Goal: Contribute content: Add original content to the website for others to see

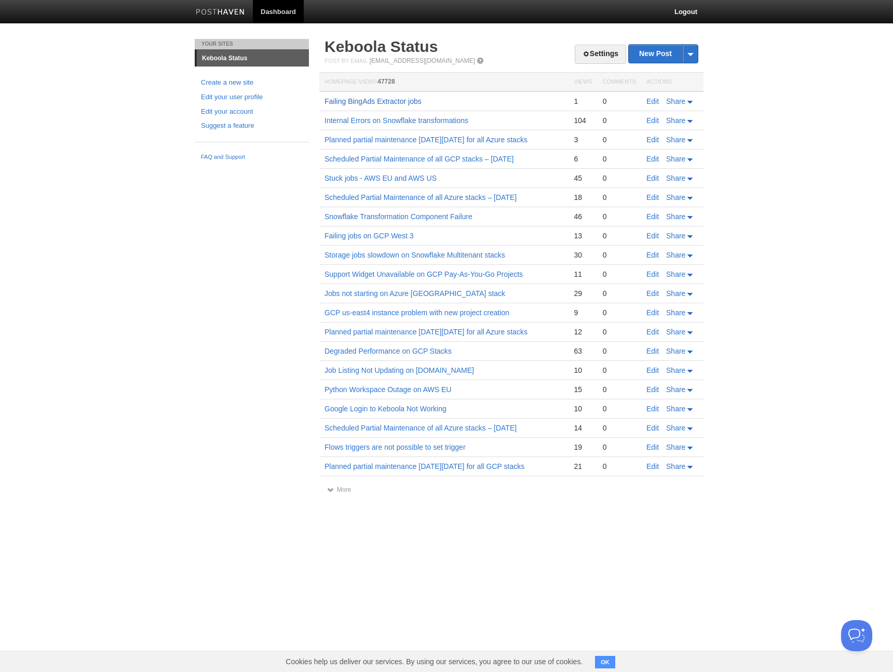
click at [369, 101] on link "Failing BingAds Extractor jobs" at bounding box center [372, 101] width 97 height 8
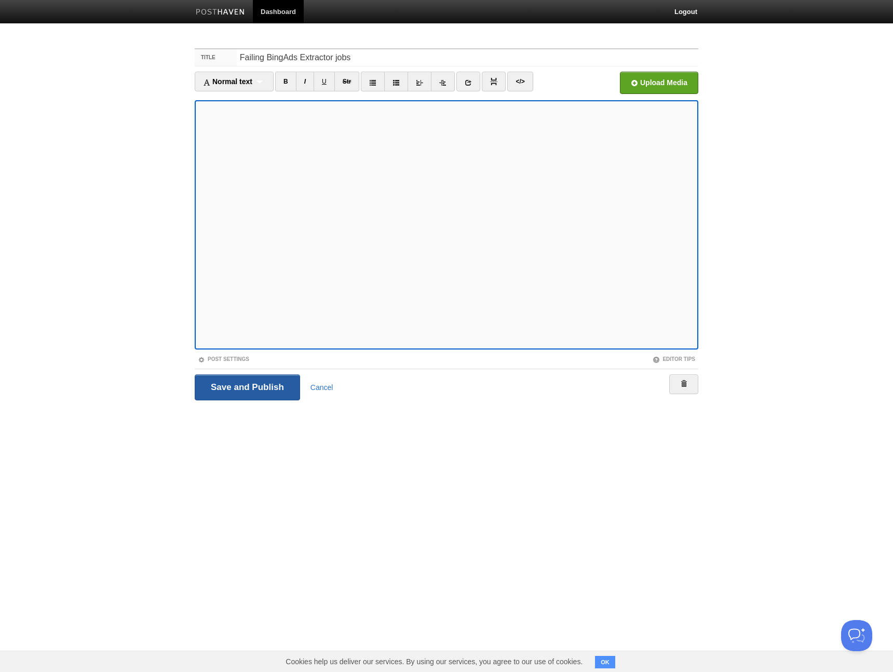
click at [229, 389] on input "Save and Publish" at bounding box center [247, 387] width 105 height 26
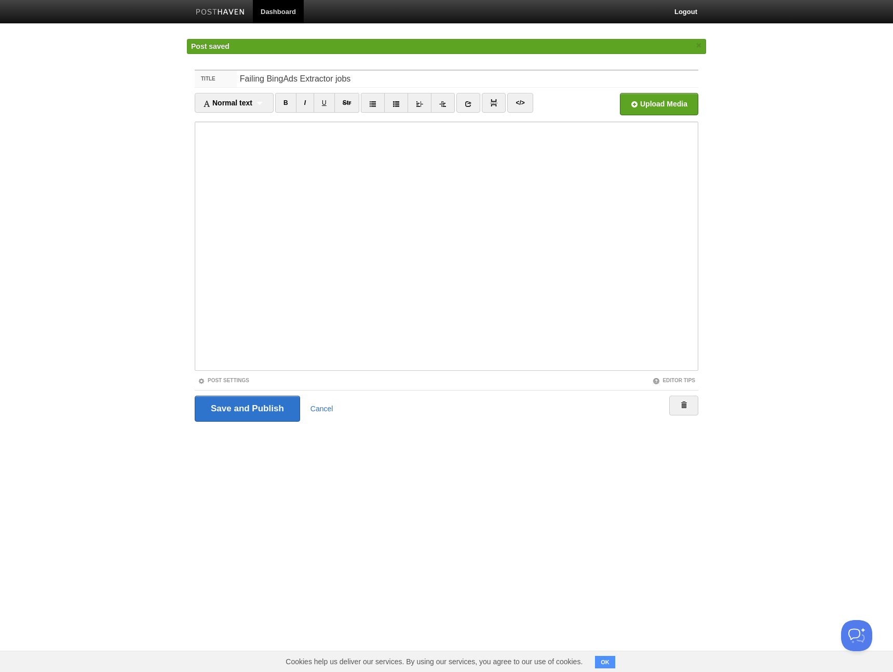
click at [124, 269] on body "Dashboard Logout Post saved × Your Sites Keboola Status Create a new site Edit …" at bounding box center [446, 230] width 893 height 461
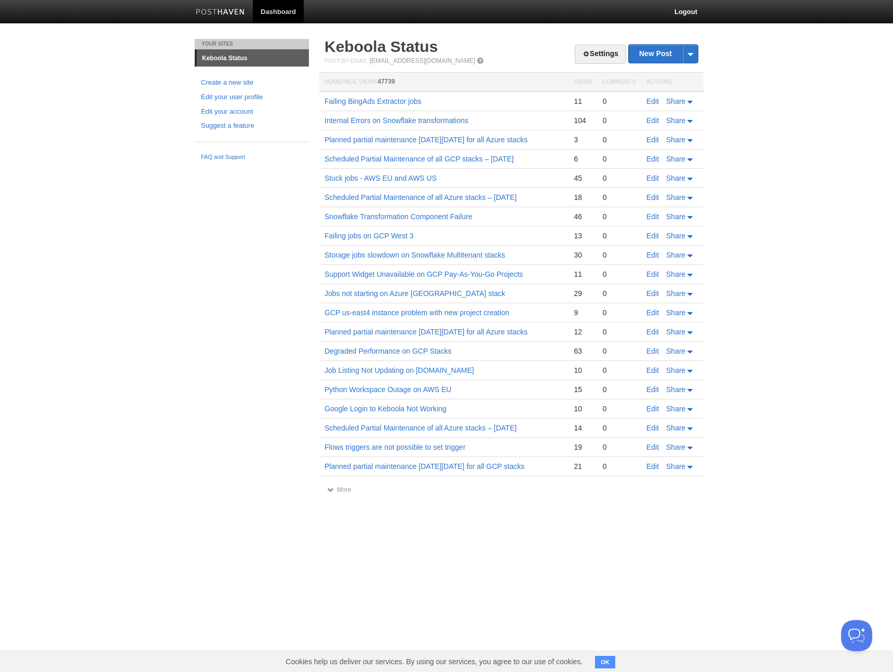
click at [205, 292] on div "Your Sites Keboola Status Create a new site Edit your user profile Edit your ac…" at bounding box center [446, 276] width 519 height 475
click at [400, 104] on link "Failing BingAds Extractor jobs" at bounding box center [372, 101] width 97 height 8
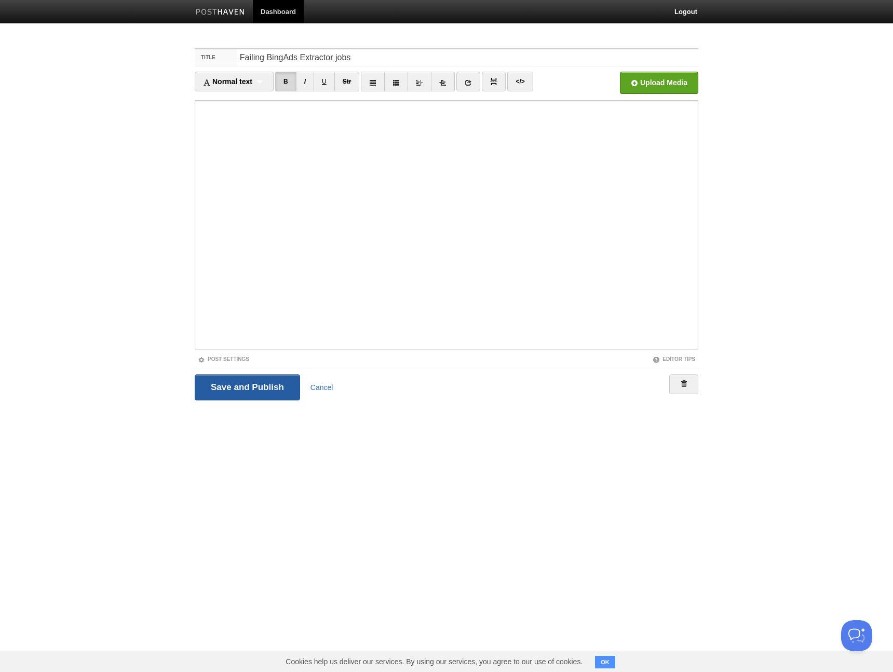
click at [215, 392] on input "Save and Publish" at bounding box center [247, 387] width 105 height 26
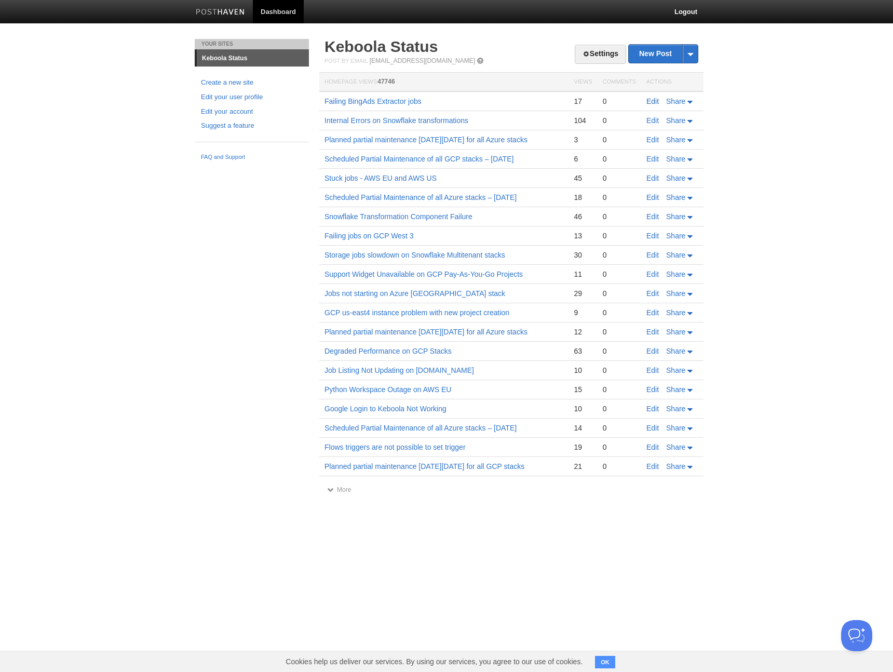
click at [651, 100] on link "Edit" at bounding box center [652, 101] width 12 height 8
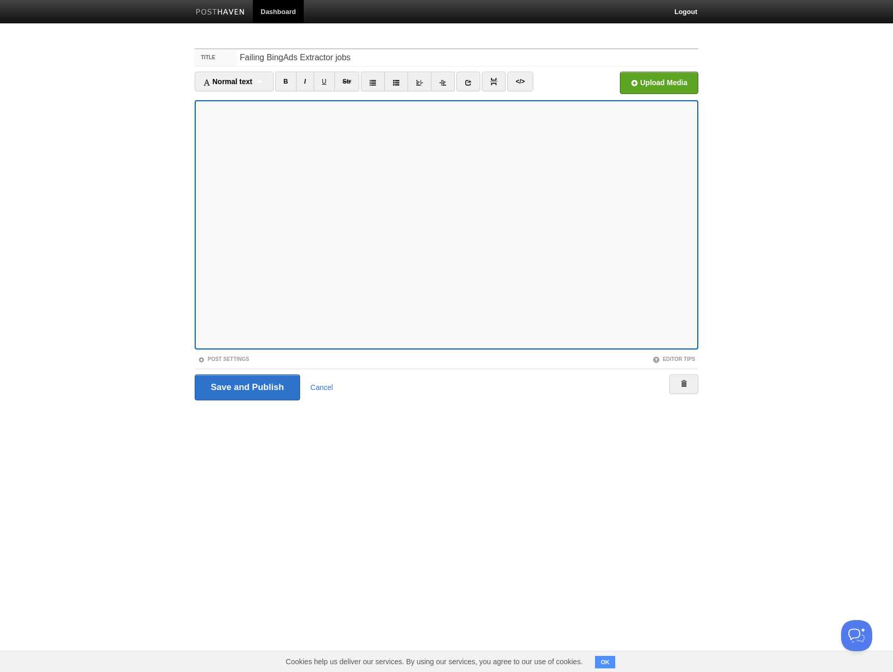
click at [114, 268] on body "Dashboard Logout Post saved × Your Sites Keboola Status Create a new site Edit …" at bounding box center [446, 219] width 893 height 439
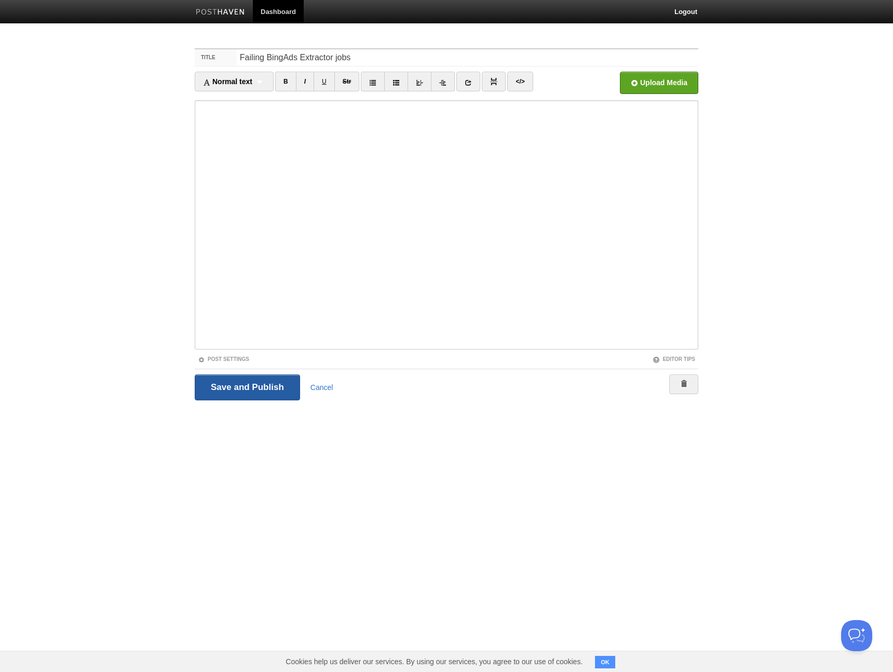
click at [207, 388] on input "Save and Publish" at bounding box center [247, 387] width 105 height 26
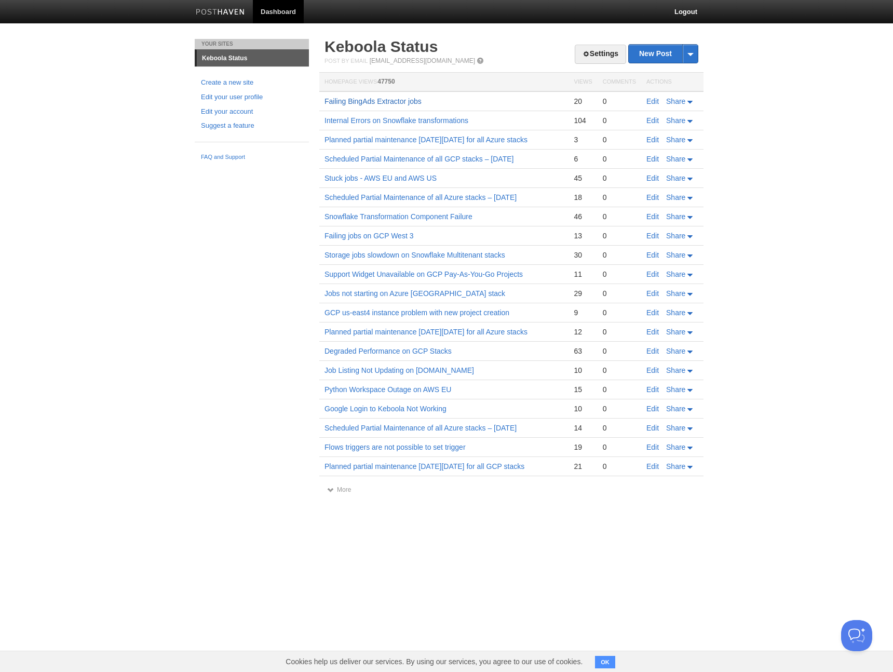
click at [372, 97] on link "Failing BingAds Extractor jobs" at bounding box center [372, 101] width 97 height 8
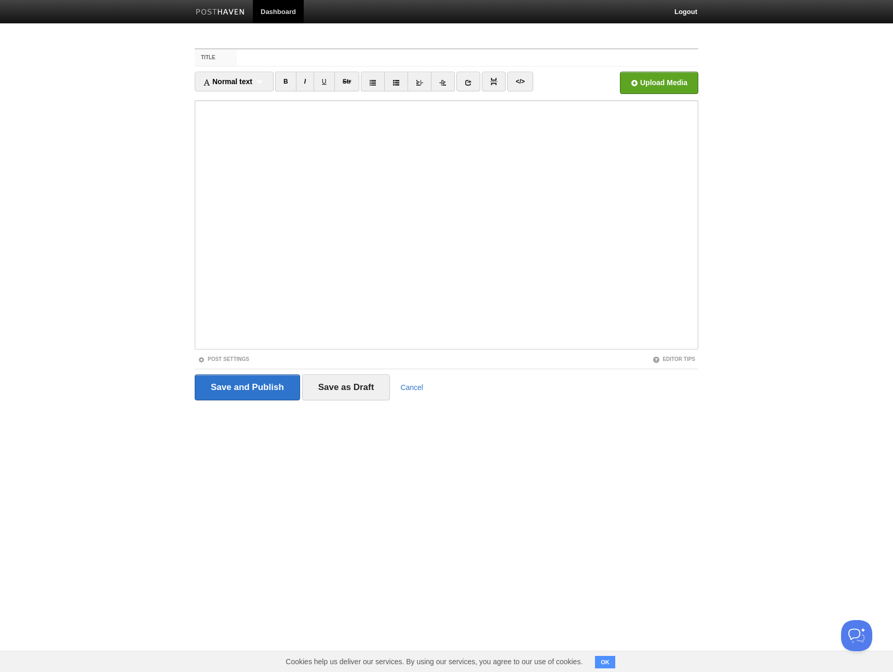
click at [154, 198] on body "Dashboard Logout Your Sites Keboola Status Create a new site Edit your user pro…" at bounding box center [446, 219] width 893 height 439
click at [314, 53] on input "Title" at bounding box center [468, 57] width 462 height 17
type input "T"
type input "New tables created without native types"
click at [327, 383] on input "Save as Draft" at bounding box center [346, 387] width 88 height 26
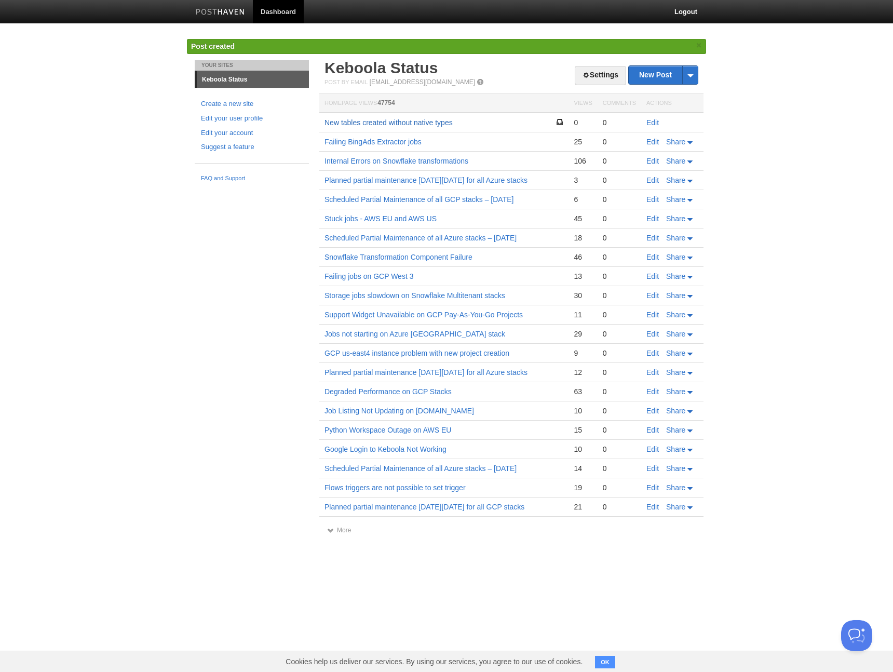
click at [356, 121] on link "New tables created without native types" at bounding box center [388, 122] width 128 height 8
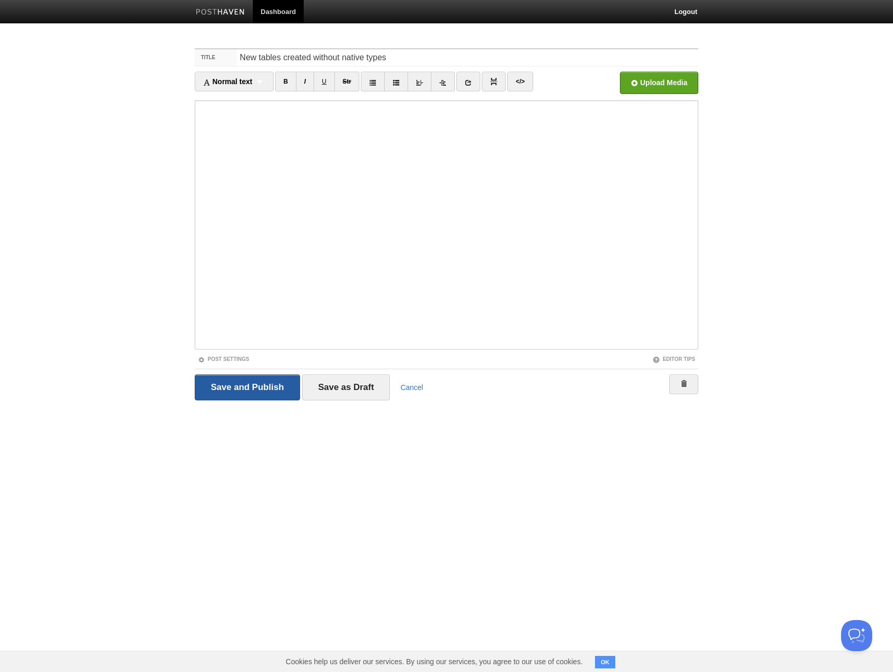
click at [237, 394] on input "Save and Publish" at bounding box center [247, 387] width 105 height 26
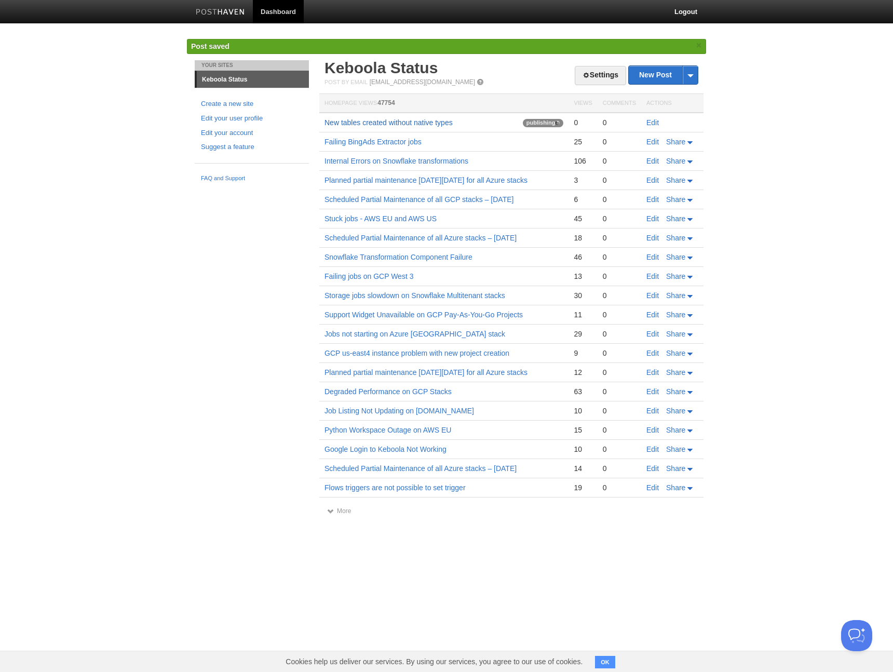
click at [391, 120] on link "New tables created without native types" at bounding box center [388, 122] width 128 height 8
